Goal: Task Accomplishment & Management: Use online tool/utility

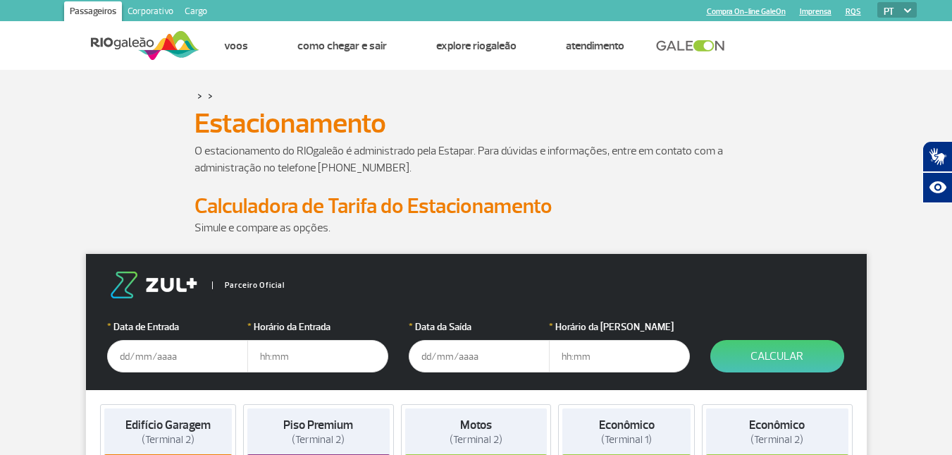
scroll to position [70, 0]
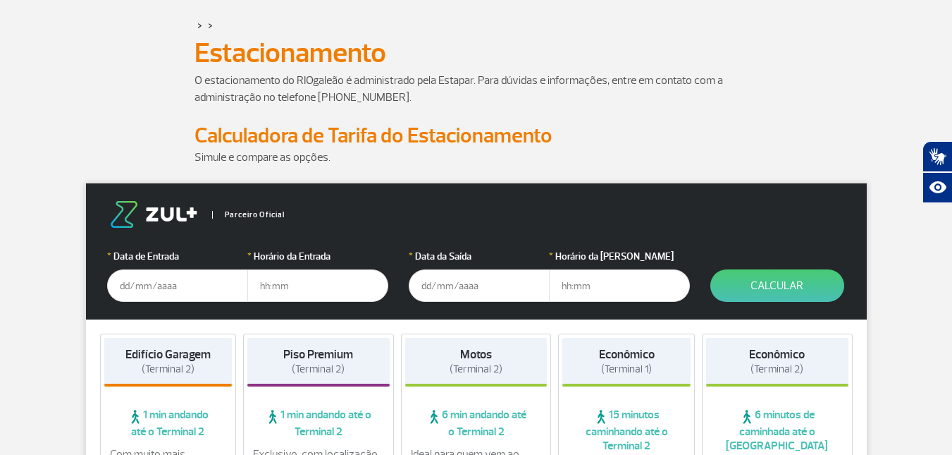
click at [129, 290] on input "text" at bounding box center [177, 285] width 141 height 32
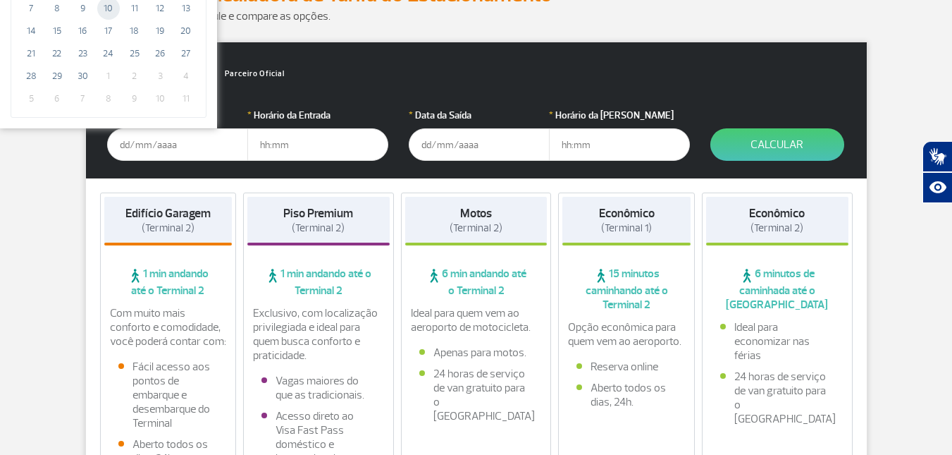
scroll to position [0, 0]
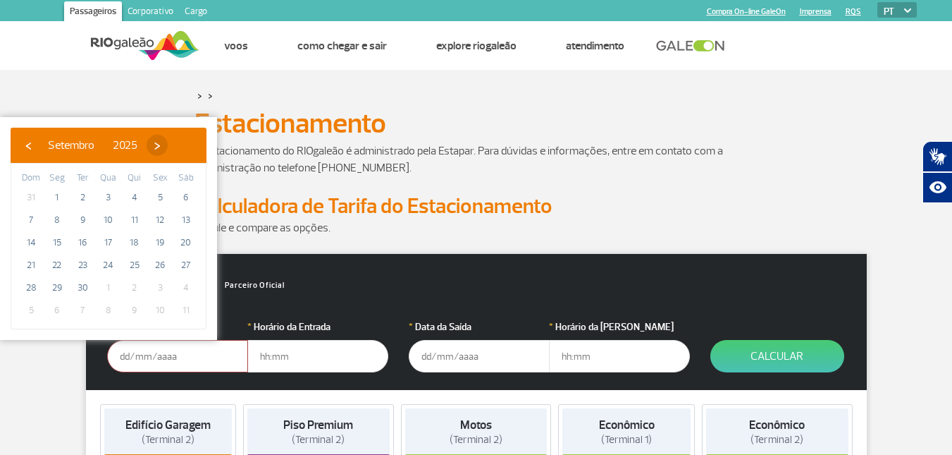
click at [168, 145] on span "›" at bounding box center [157, 145] width 21 height 21
click at [190, 238] on span "18" at bounding box center [186, 242] width 23 height 23
type input "[DATE]"
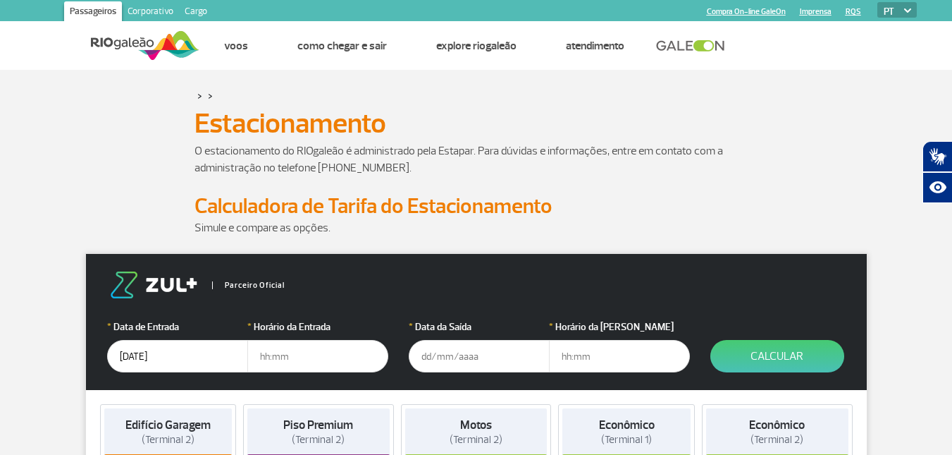
click at [276, 350] on input "text" at bounding box center [317, 356] width 141 height 32
click at [283, 355] on input "text" at bounding box center [317, 356] width 141 height 32
type input "9"
type input "09:00"
click at [430, 352] on input "text" at bounding box center [479, 356] width 141 height 32
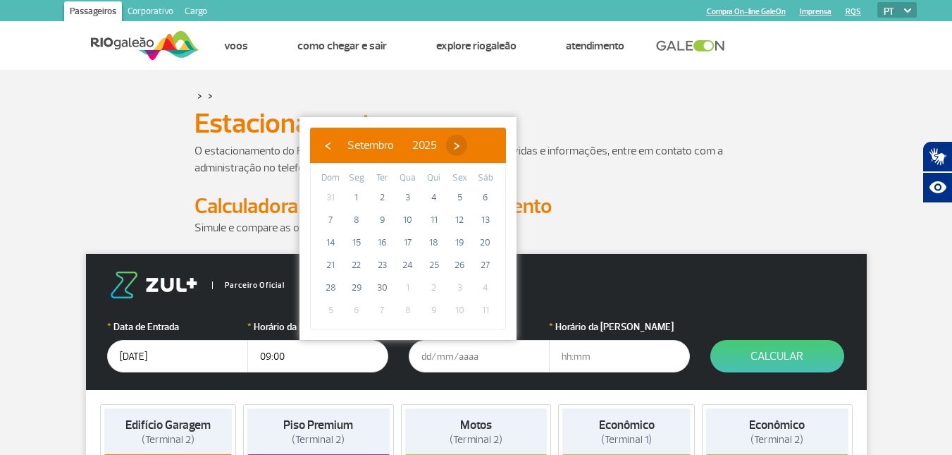
click at [467, 144] on span "›" at bounding box center [456, 145] width 21 height 21
click at [408, 266] on span "22" at bounding box center [408, 265] width 23 height 23
type input "[DATE]"
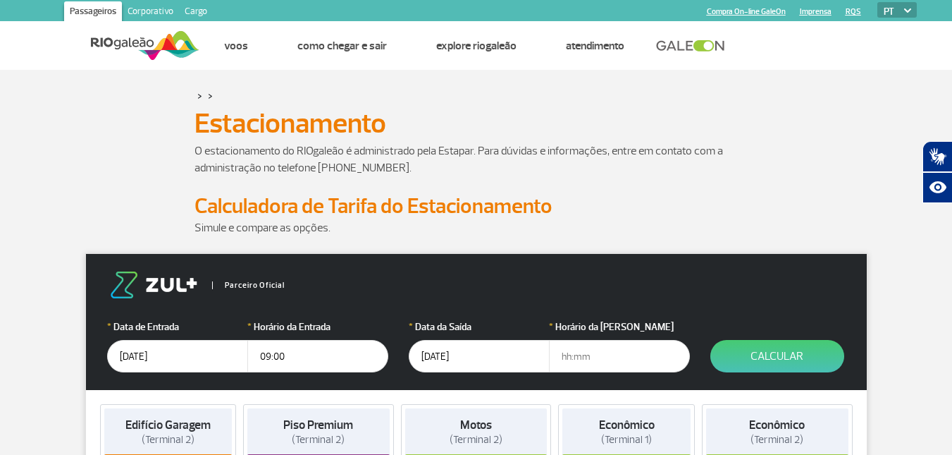
click at [601, 357] on input "text" at bounding box center [619, 356] width 141 height 32
type input "20:00"
click at [728, 362] on button "Calcular" at bounding box center [778, 356] width 134 height 32
